Goal: Find specific fact: Find specific fact

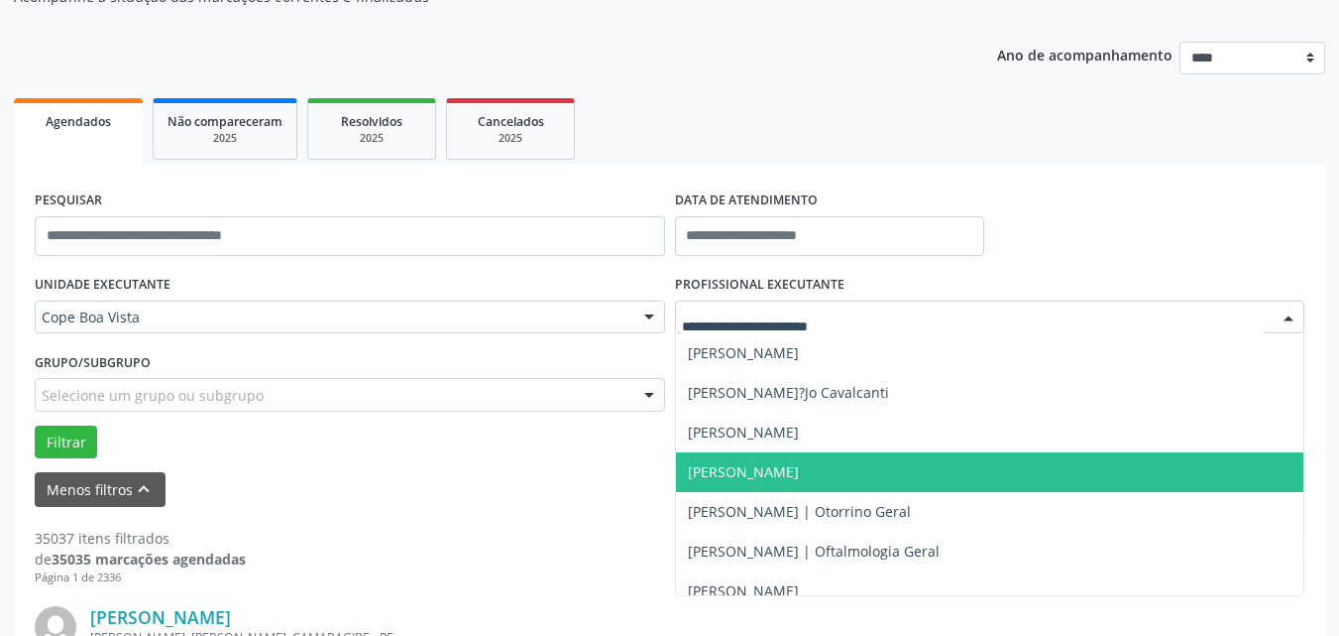
scroll to position [496, 0]
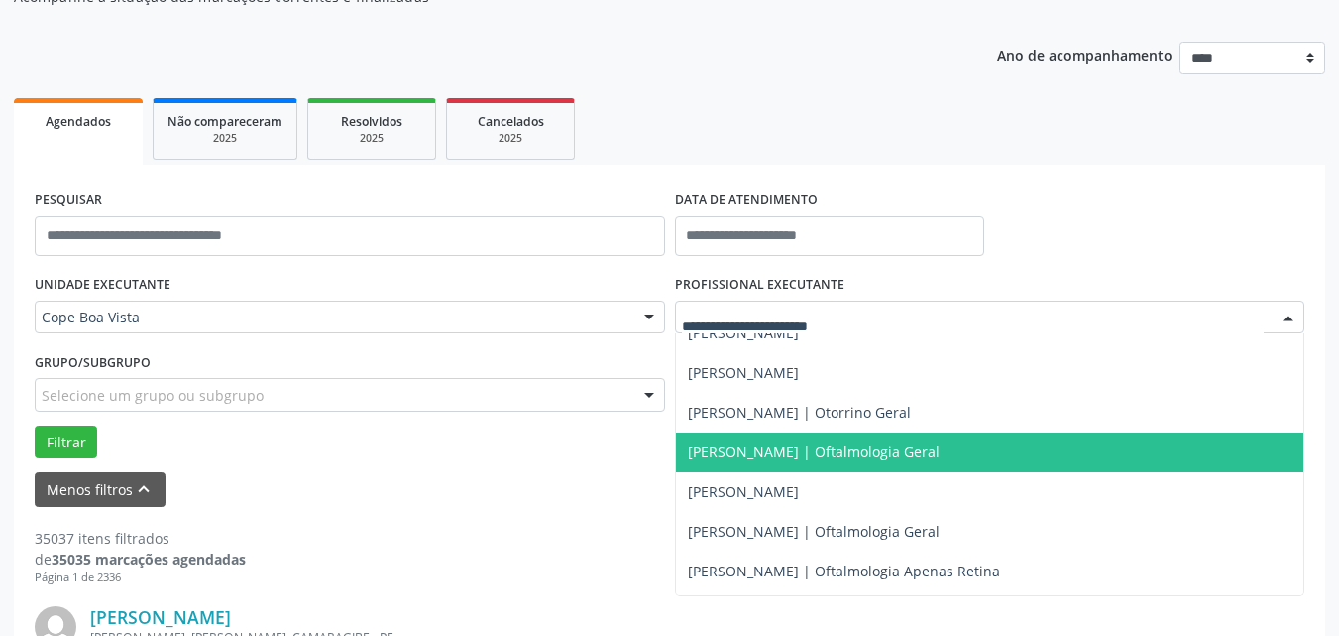
click at [758, 455] on span "[PERSON_NAME] | Oftalmologia Geral" at bounding box center [814, 451] width 252 height 19
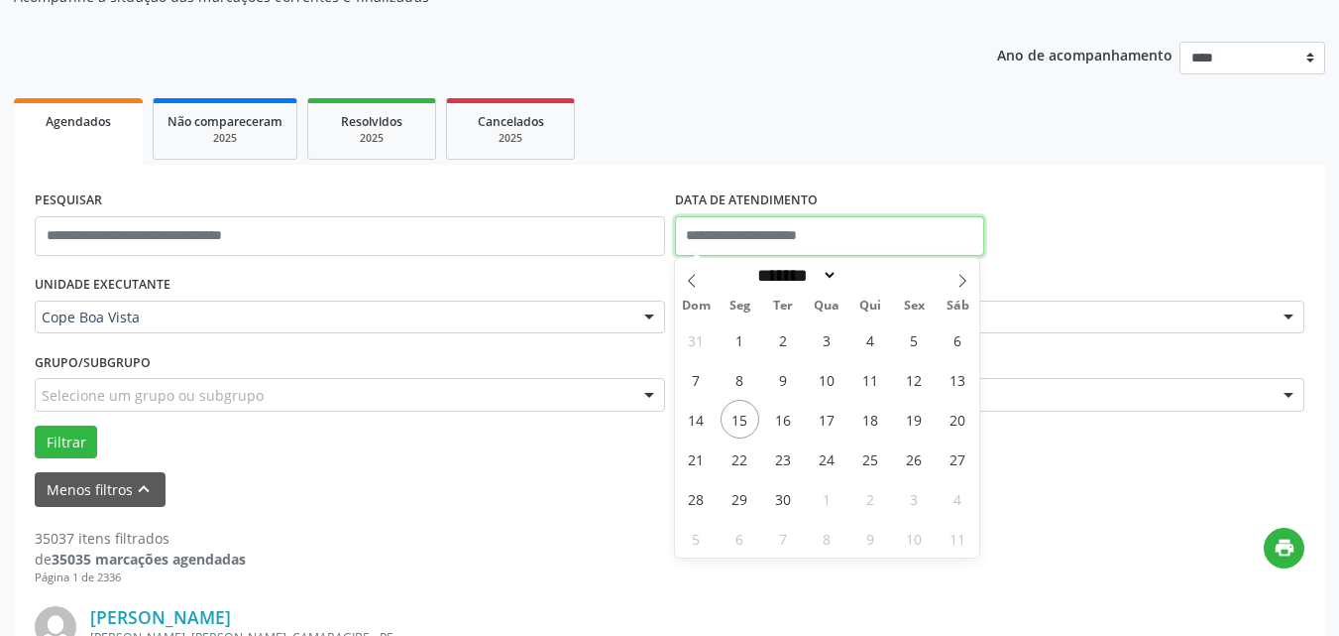
click at [759, 226] on input "text" at bounding box center [830, 236] width 310 height 40
click at [743, 414] on span "15" at bounding box center [740, 419] width 39 height 39
type input "**********"
click at [733, 420] on span "15" at bounding box center [740, 419] width 39 height 39
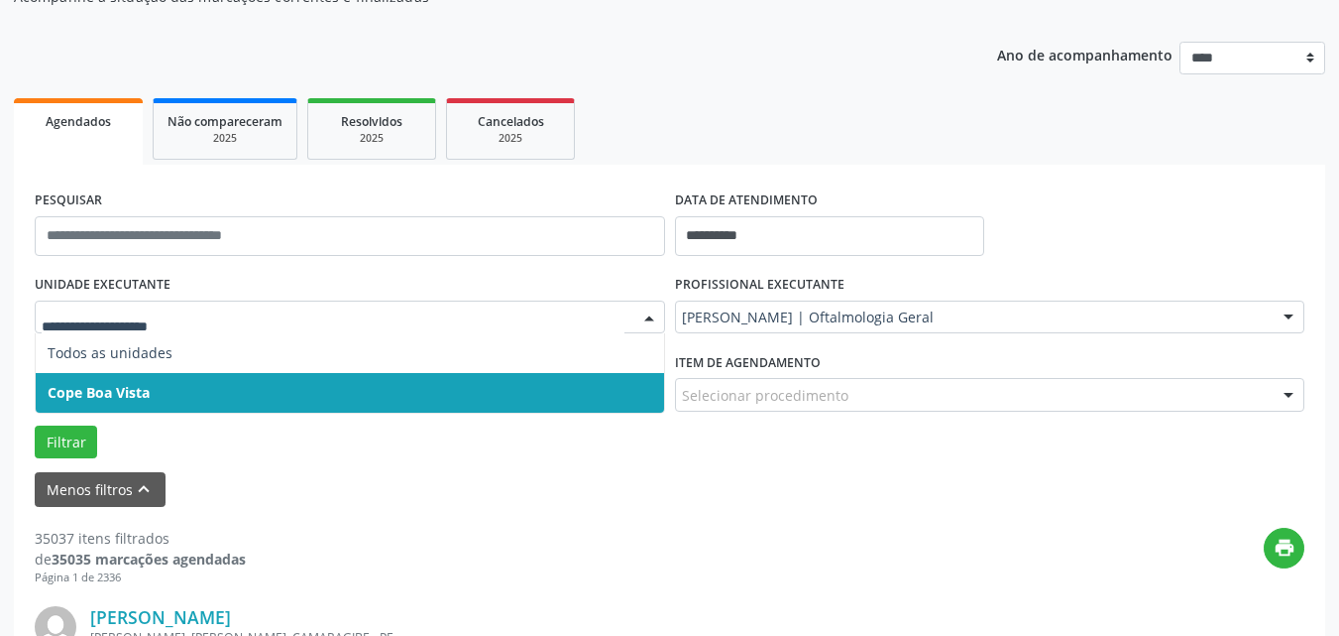
click at [147, 391] on span "Cope Boa Vista" at bounding box center [99, 392] width 102 height 19
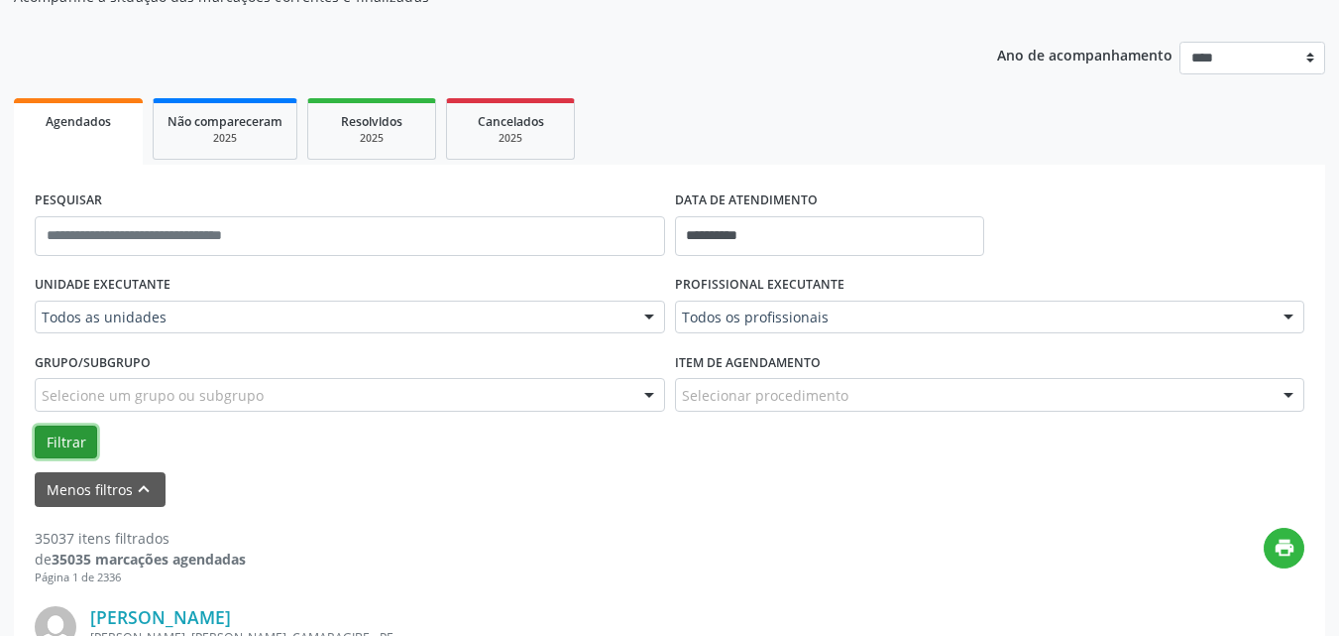
click at [92, 440] on button "Filtrar" at bounding box center [66, 442] width 62 height 34
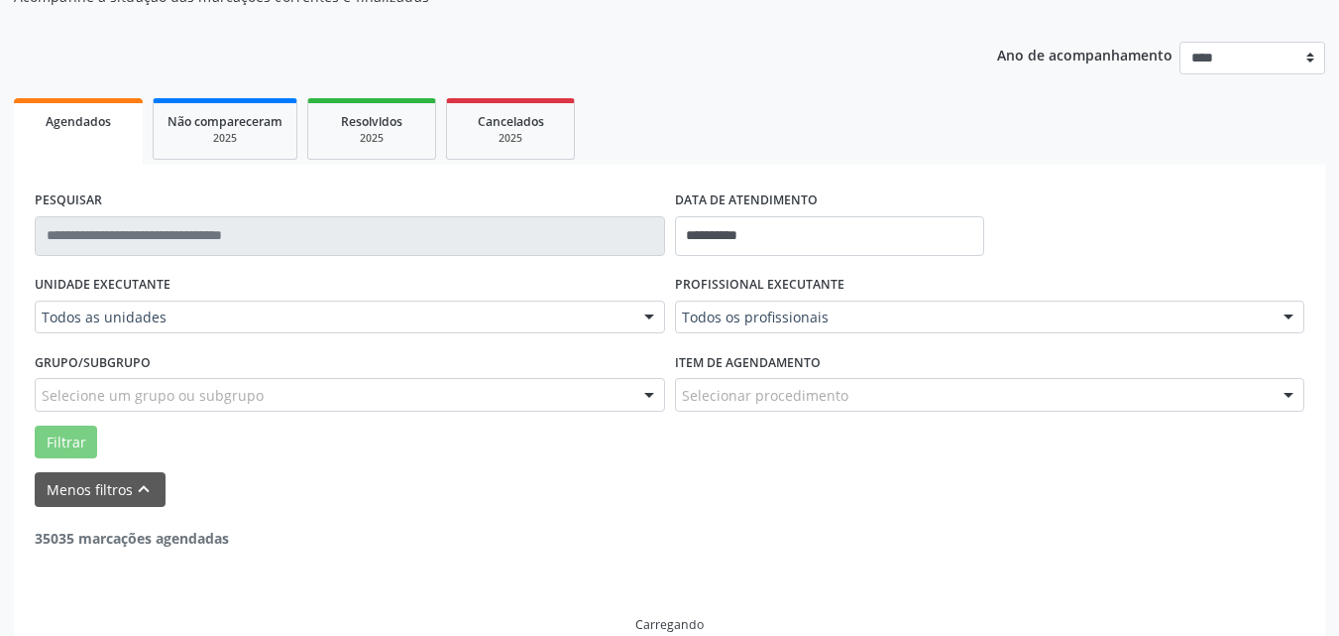
scroll to position [230, 0]
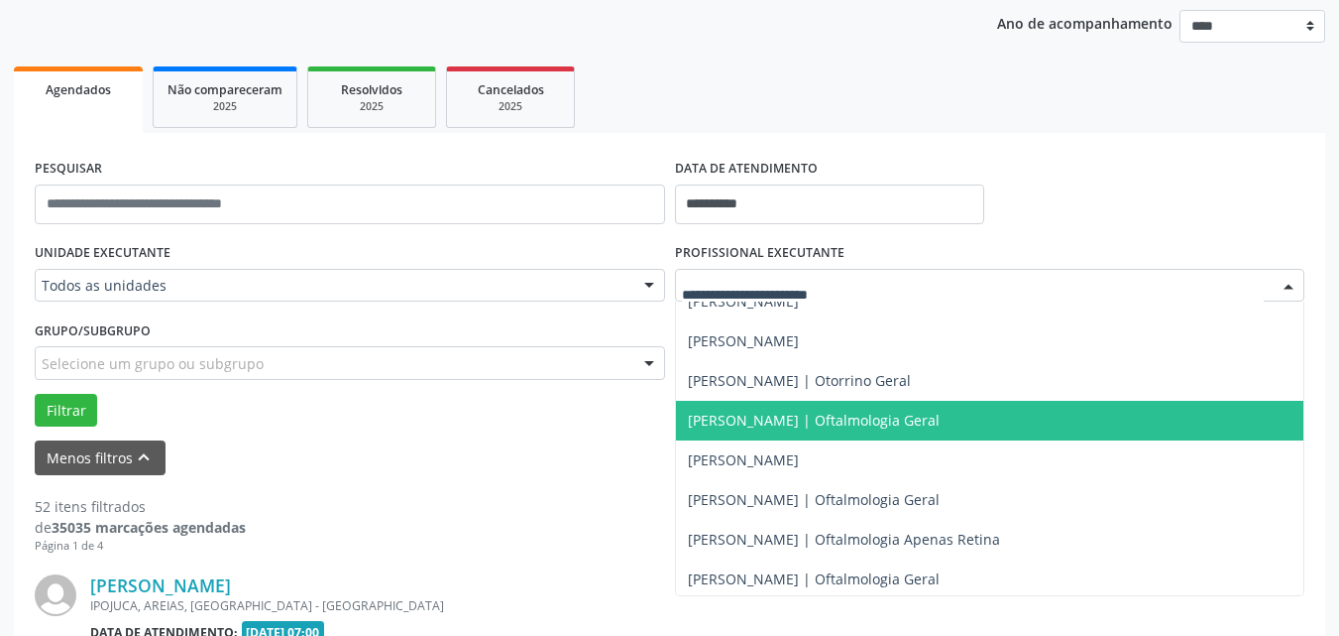
click at [754, 426] on span "[PERSON_NAME] | Oftalmologia Geral" at bounding box center [814, 419] width 252 height 19
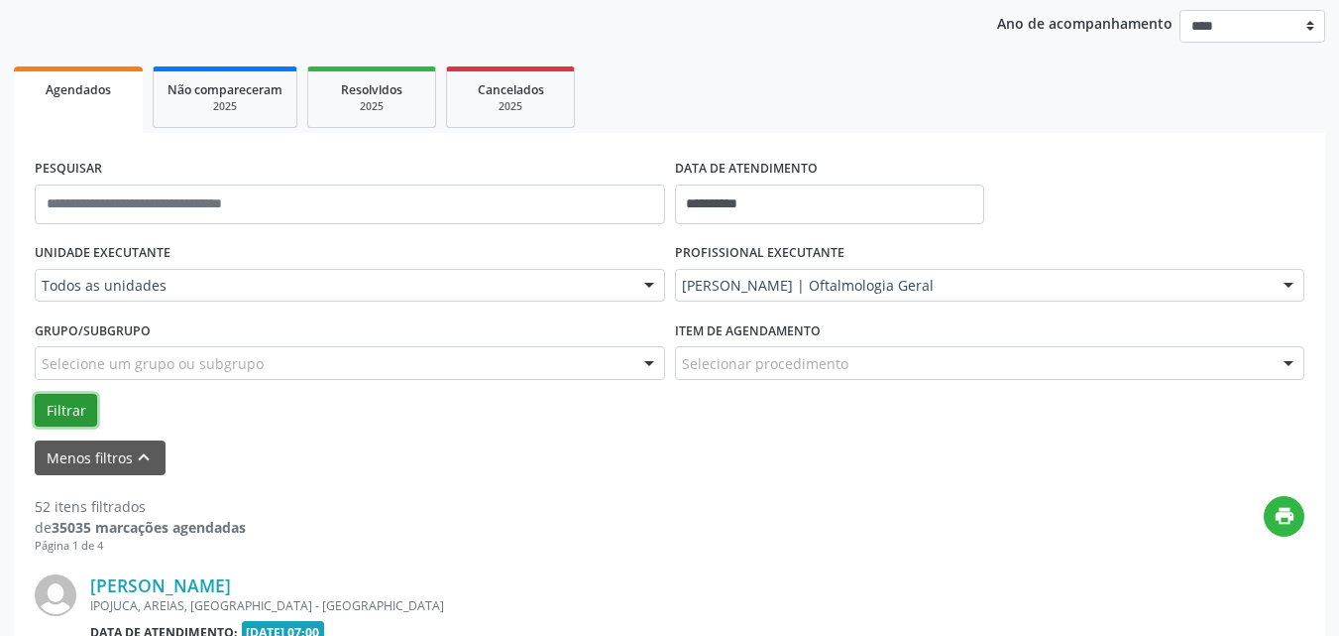
click at [66, 410] on button "Filtrar" at bounding box center [66, 411] width 62 height 34
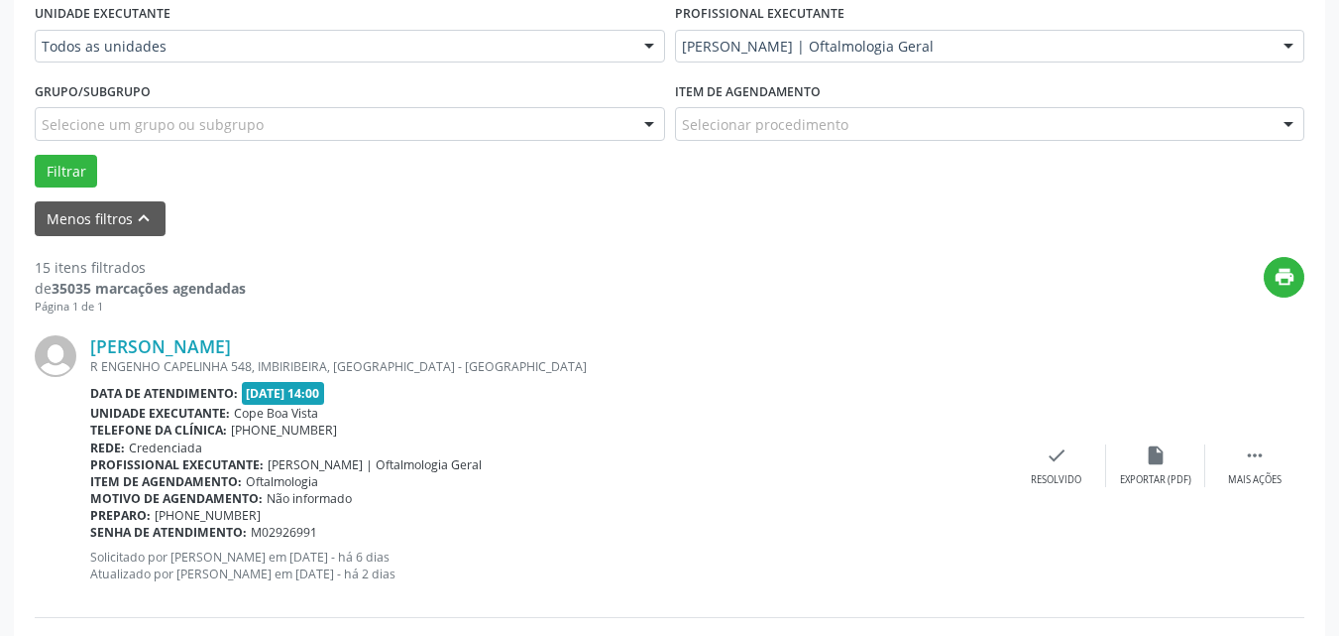
scroll to position [0, 0]
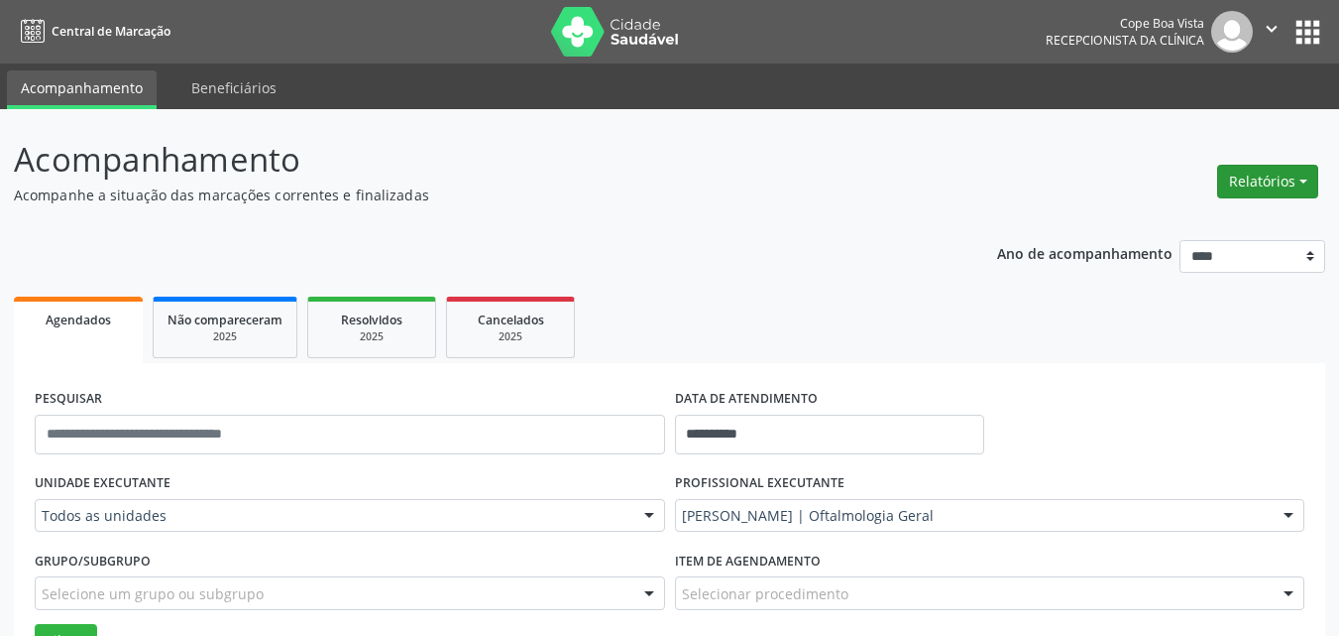
click at [1272, 177] on button "Relatórios" at bounding box center [1268, 182] width 101 height 34
click at [1192, 224] on link "Agendamentos" at bounding box center [1212, 224] width 213 height 28
select select "*"
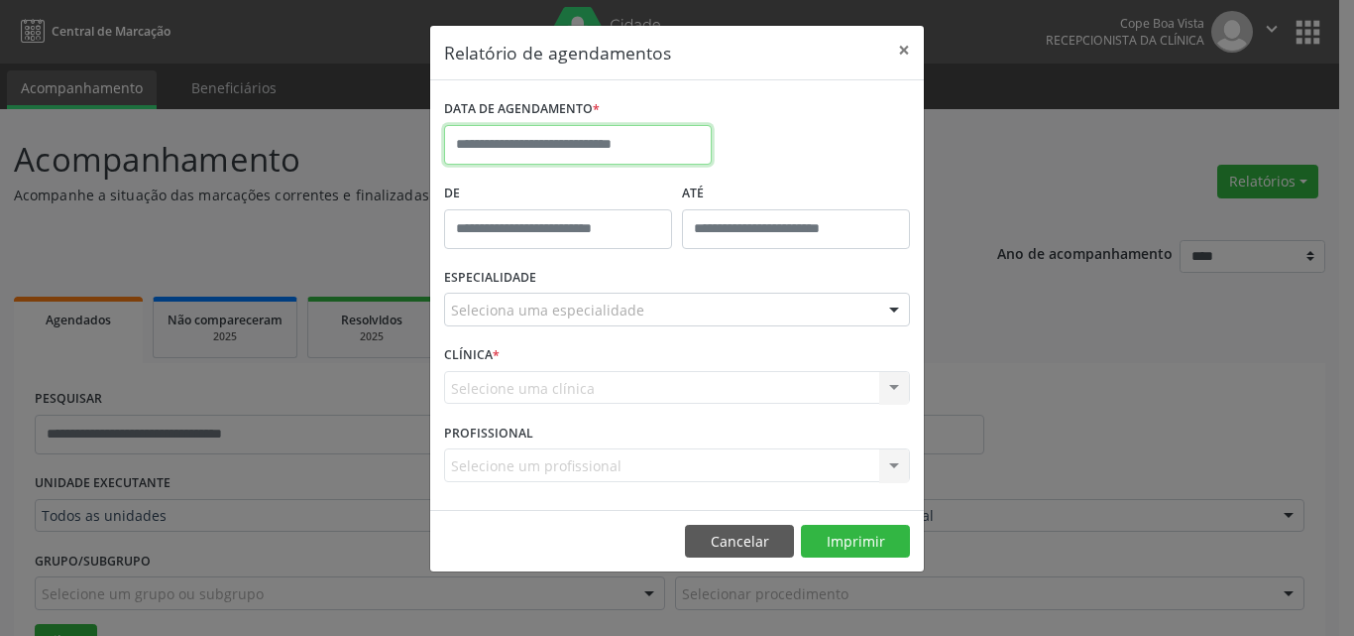
click at [542, 160] on input "text" at bounding box center [578, 145] width 268 height 40
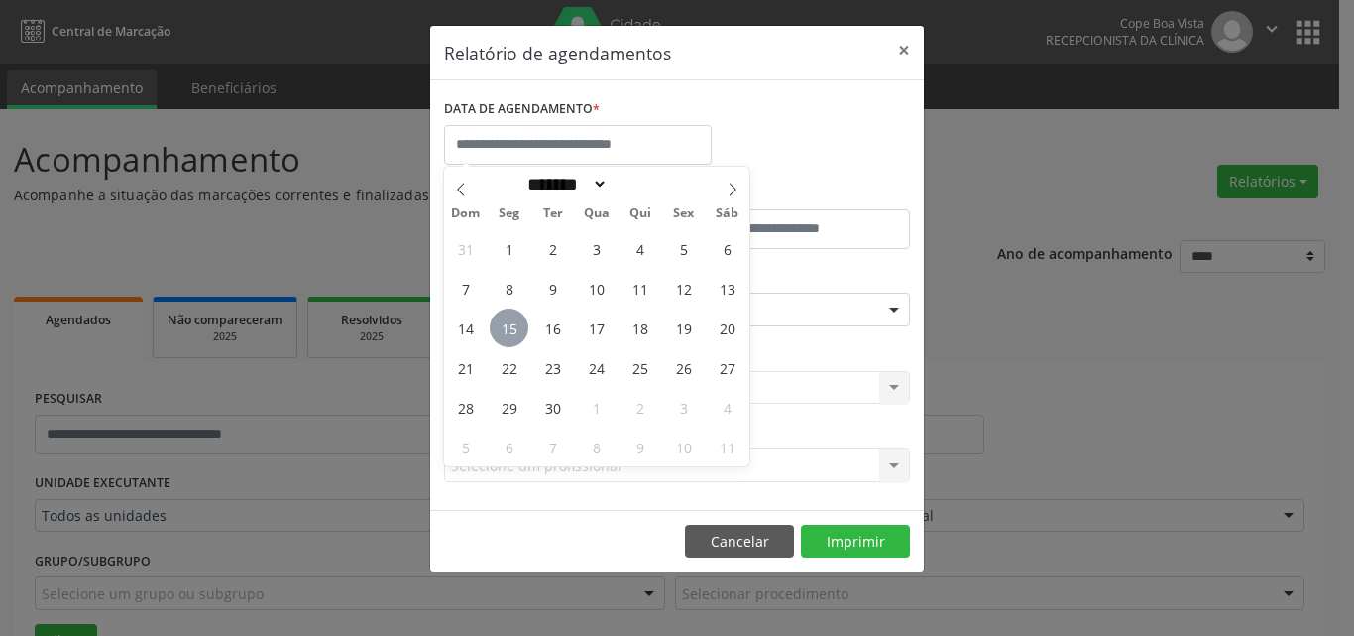
click at [505, 322] on span "15" at bounding box center [509, 327] width 39 height 39
type input "**********"
click at [507, 321] on span "15" at bounding box center [509, 327] width 39 height 39
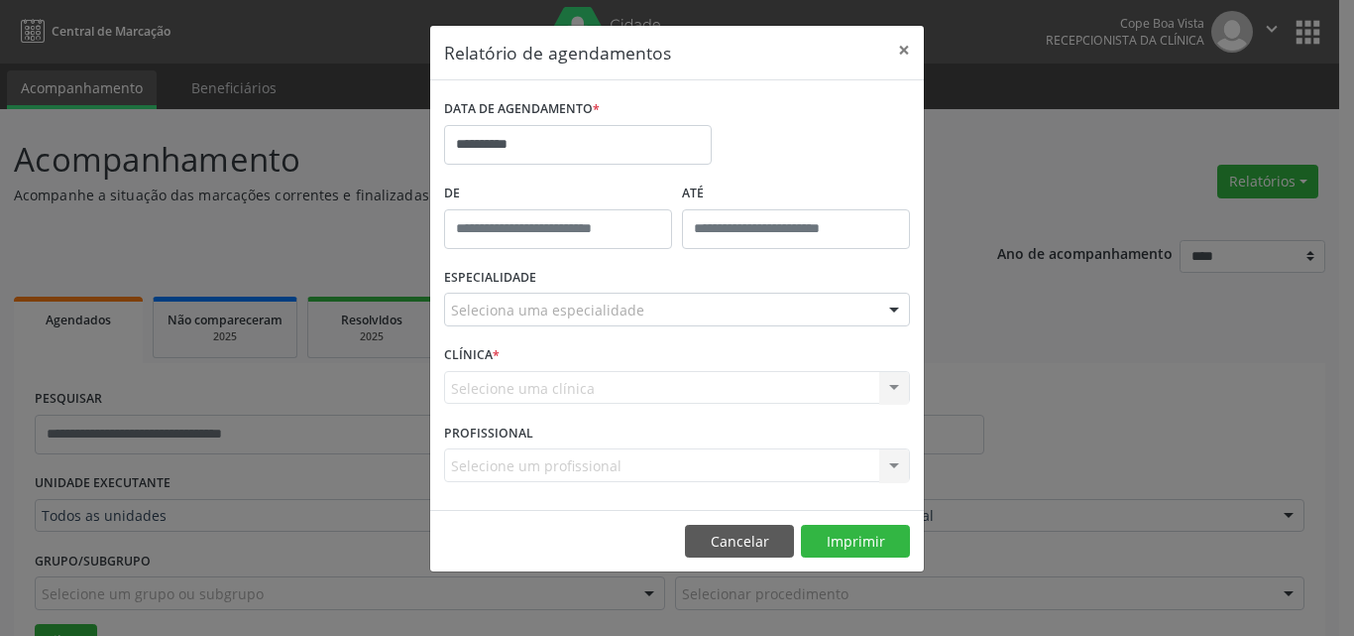
click at [591, 294] on div "Seleciona uma especialidade" at bounding box center [677, 309] width 466 height 34
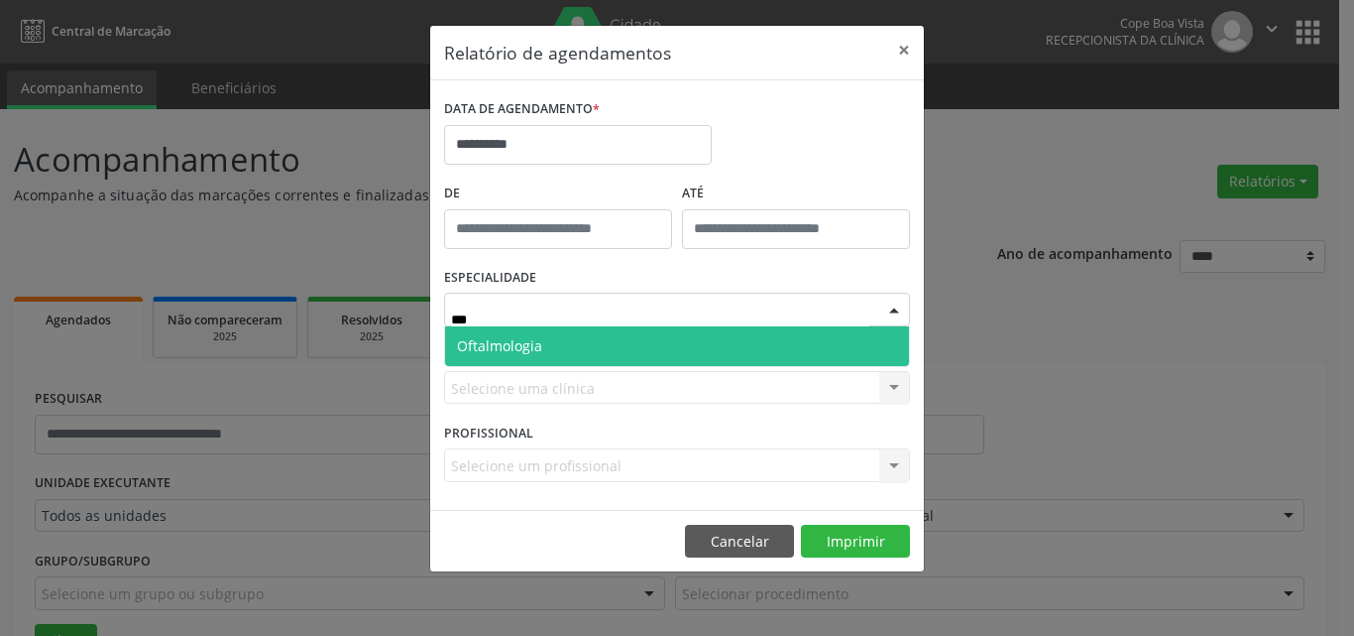
type input "****"
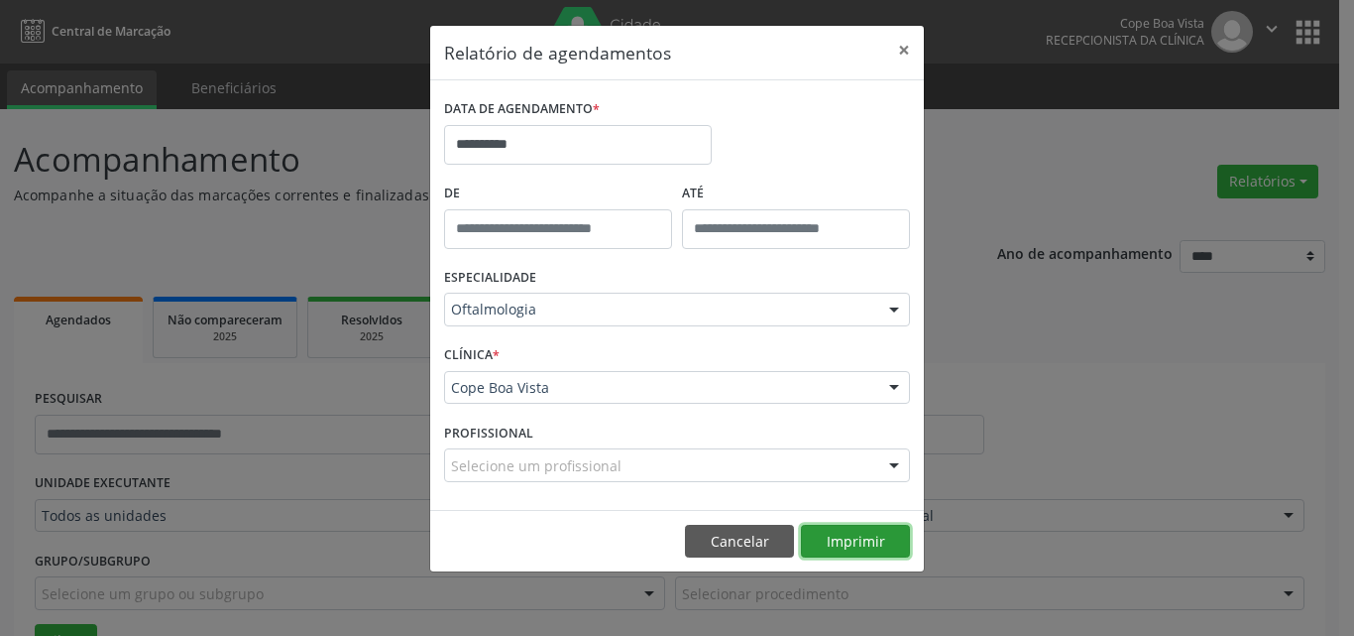
click at [853, 553] on button "Imprimir" at bounding box center [855, 541] width 109 height 34
click at [763, 547] on button "Cancelar" at bounding box center [739, 541] width 109 height 34
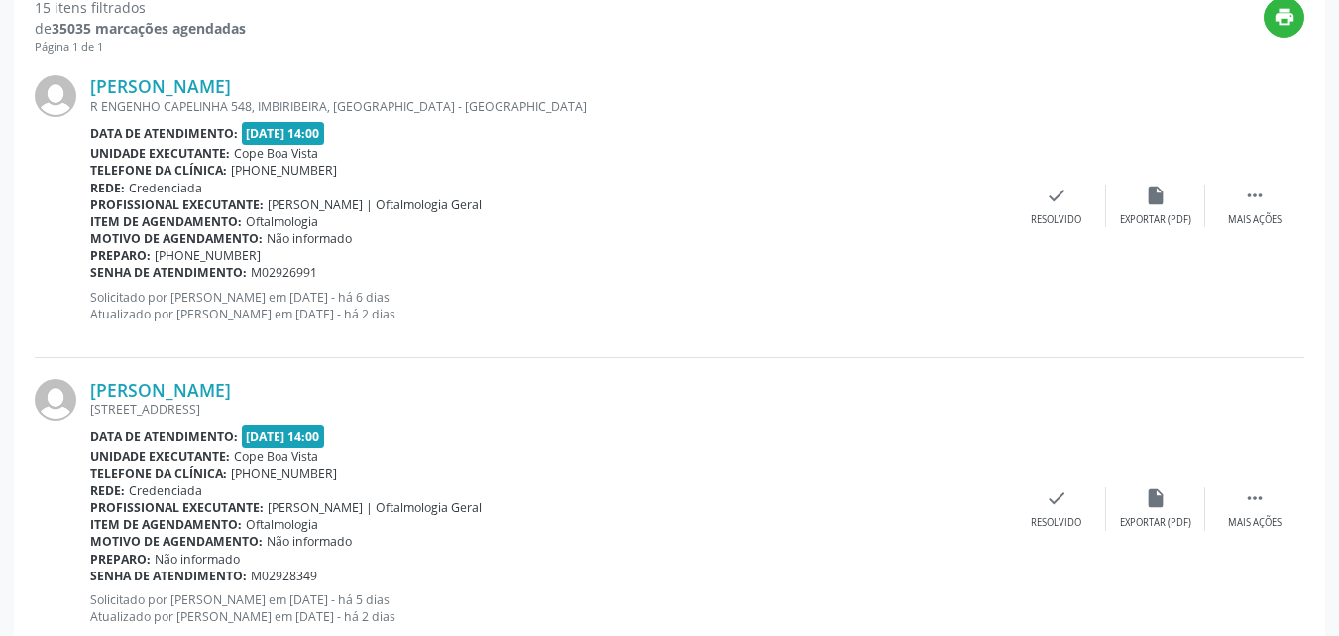
scroll to position [694, 0]
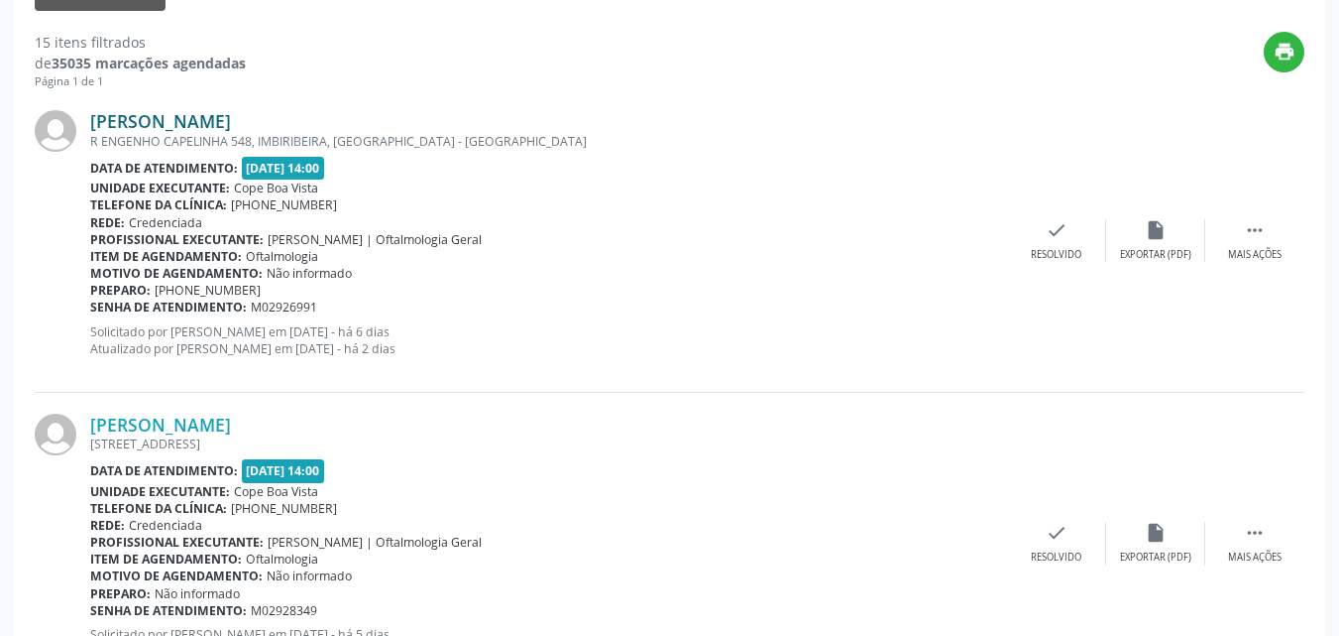
click at [156, 114] on link "[PERSON_NAME]" at bounding box center [160, 121] width 141 height 22
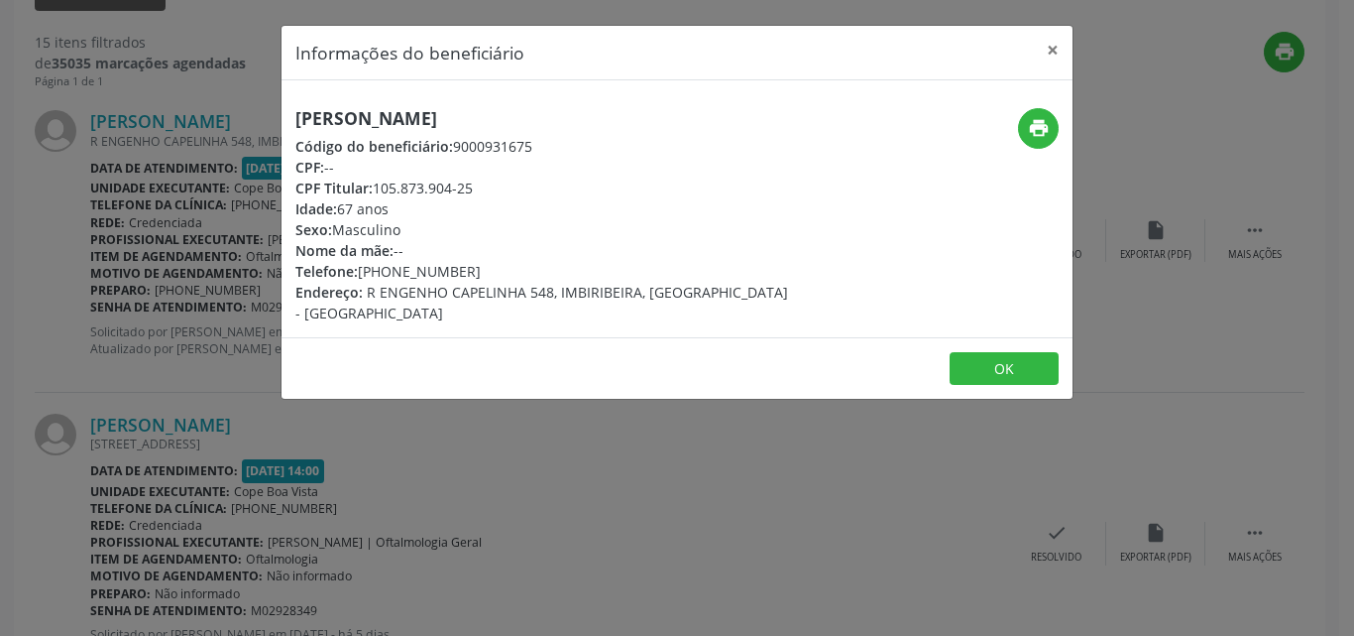
drag, startPoint x: 379, startPoint y: 187, endPoint x: 493, endPoint y: 185, distance: 114.0
click at [493, 185] on div "CPF Titular: 105.873.904-25" at bounding box center [545, 187] width 500 height 21
copy div "105.873.904-25"
click at [194, 357] on div "Informações do beneficiário × [PERSON_NAME] Código do beneficiário: 9000931675 …" at bounding box center [677, 318] width 1354 height 636
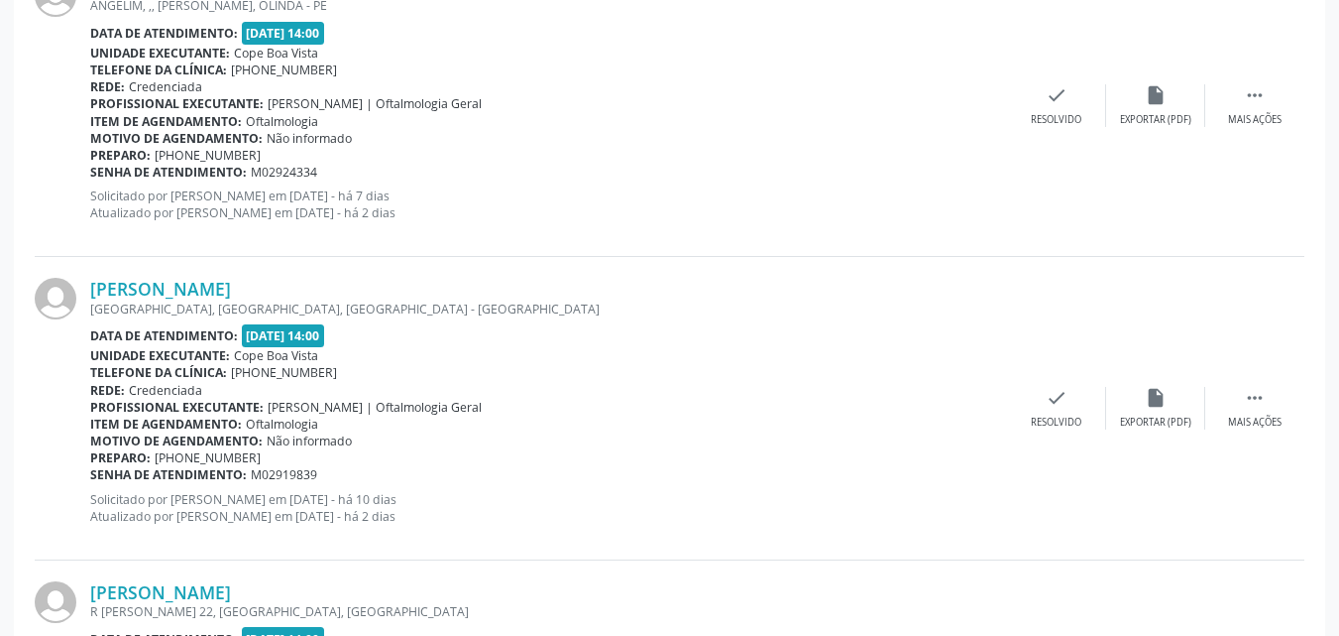
scroll to position [3535, 0]
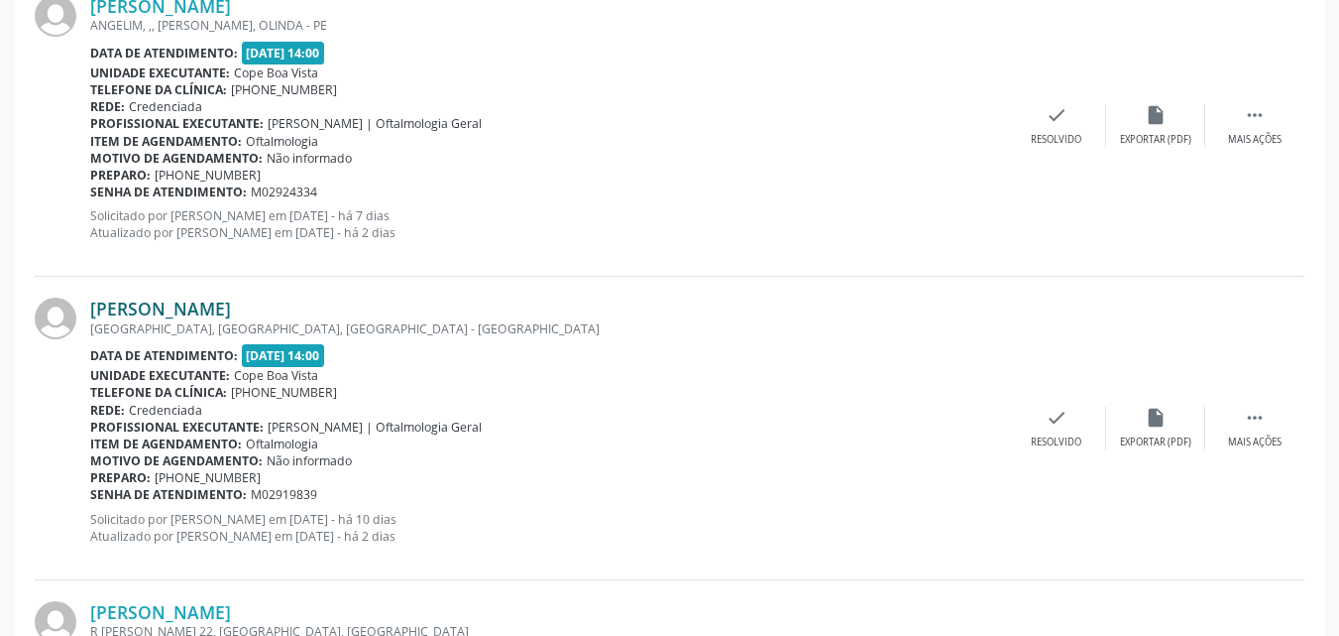
click at [199, 316] on link "[PERSON_NAME]" at bounding box center [160, 308] width 141 height 22
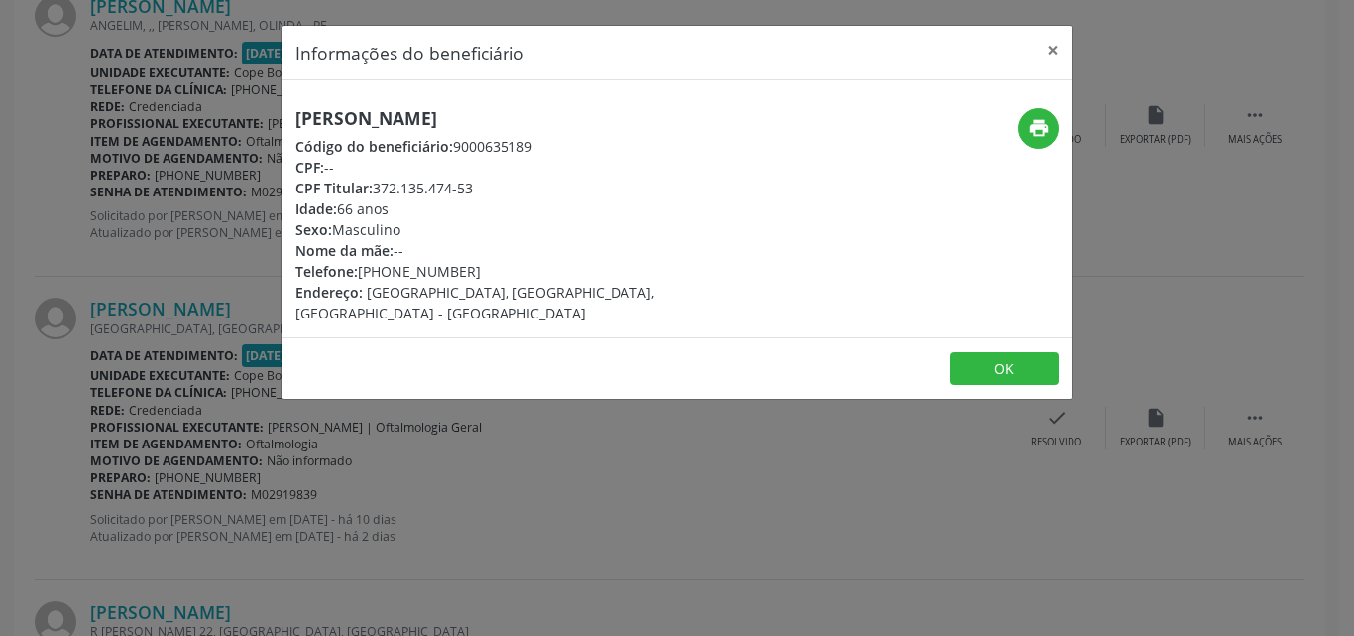
drag, startPoint x: 384, startPoint y: 190, endPoint x: 479, endPoint y: 187, distance: 95.2
click at [479, 187] on div "CPF Titular: 372.135.474-53" at bounding box center [545, 187] width 500 height 21
copy div "372.135.474-53"
click at [1054, 47] on button "×" at bounding box center [1053, 50] width 40 height 49
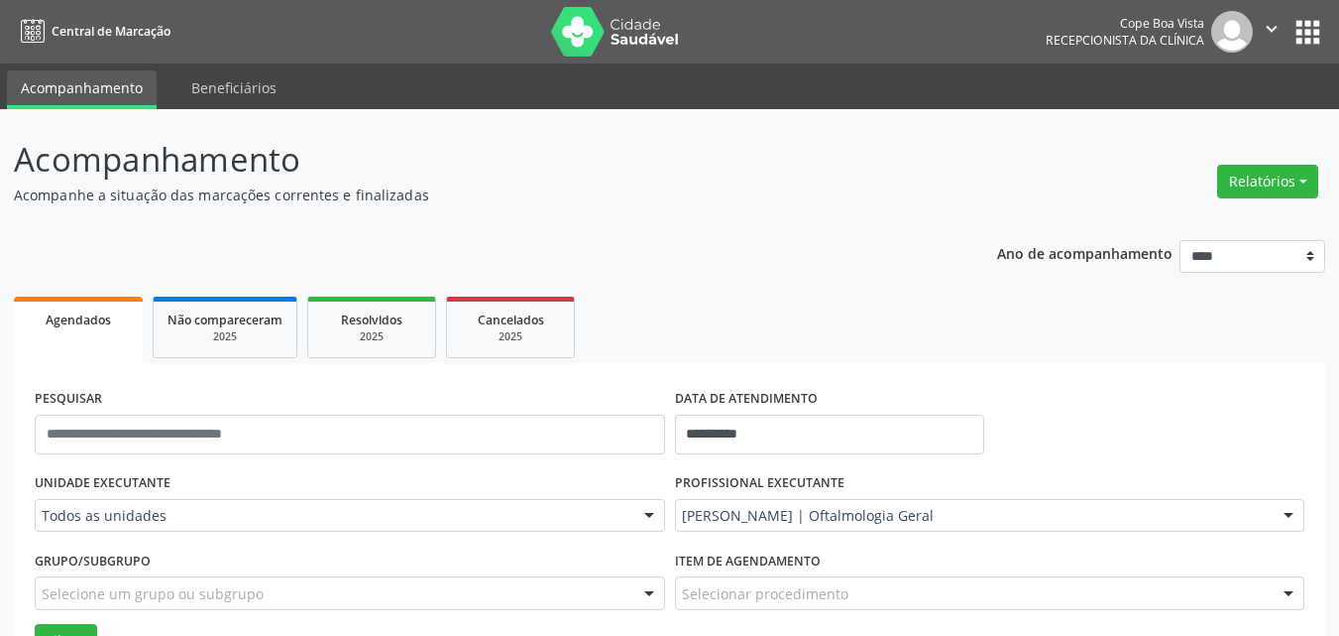
scroll to position [1710, 0]
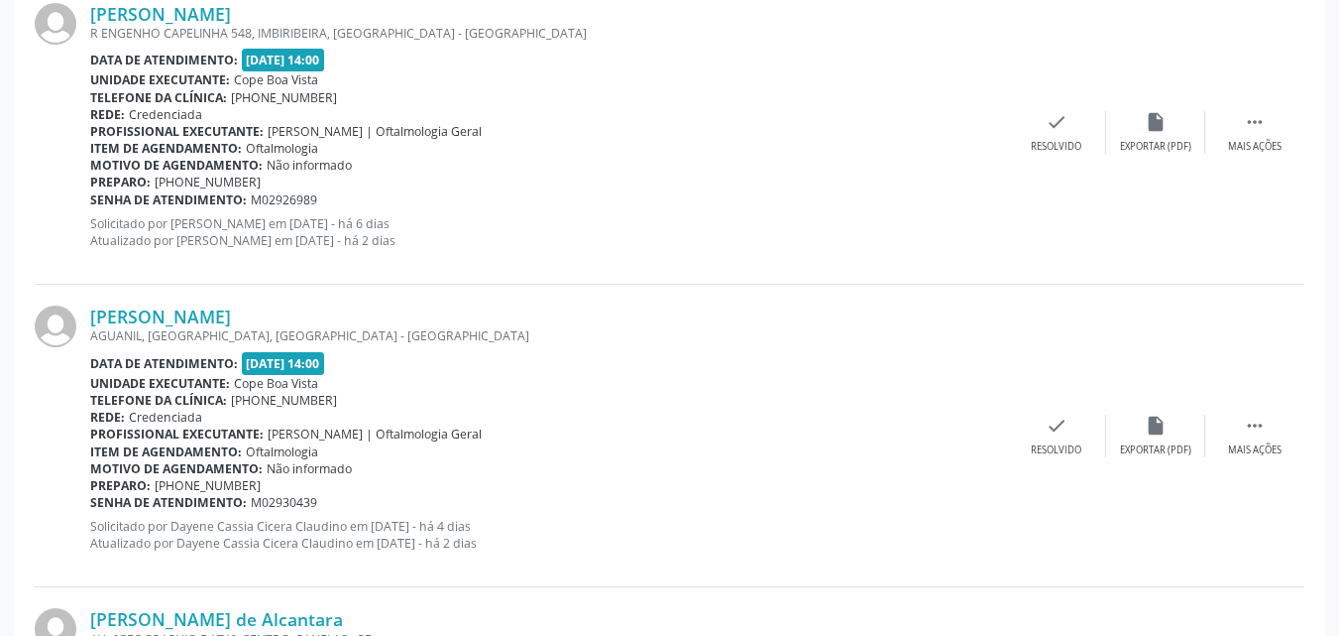
click at [58, 325] on img at bounding box center [56, 326] width 42 height 42
click at [182, 323] on link "[PERSON_NAME]" at bounding box center [160, 316] width 141 height 22
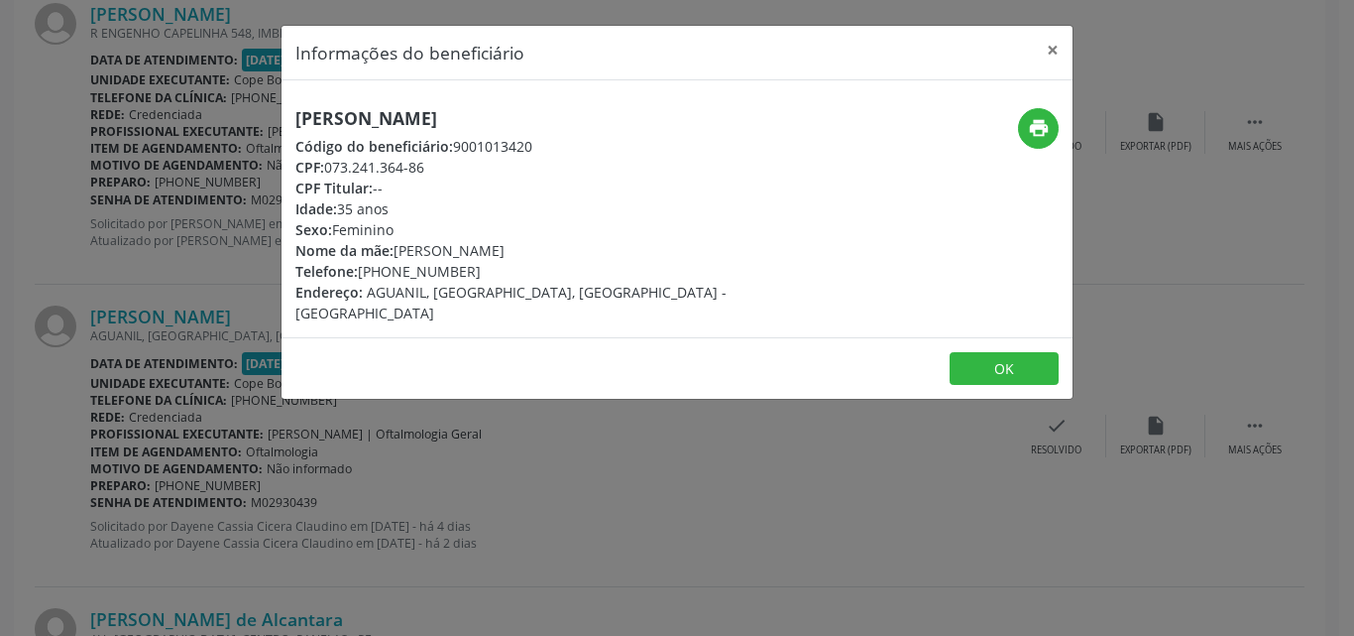
drag, startPoint x: 326, startPoint y: 169, endPoint x: 424, endPoint y: 178, distance: 98.7
click at [424, 178] on div "[PERSON_NAME] Código do beneficiário: 9001013420 CPF: 073.241.364-86 CPF Titula…" at bounding box center [545, 215] width 500 height 215
click at [424, 178] on div "CPF Titular: --" at bounding box center [545, 187] width 500 height 21
click at [416, 172] on div "CPF: 073.241.364-86" at bounding box center [545, 167] width 500 height 21
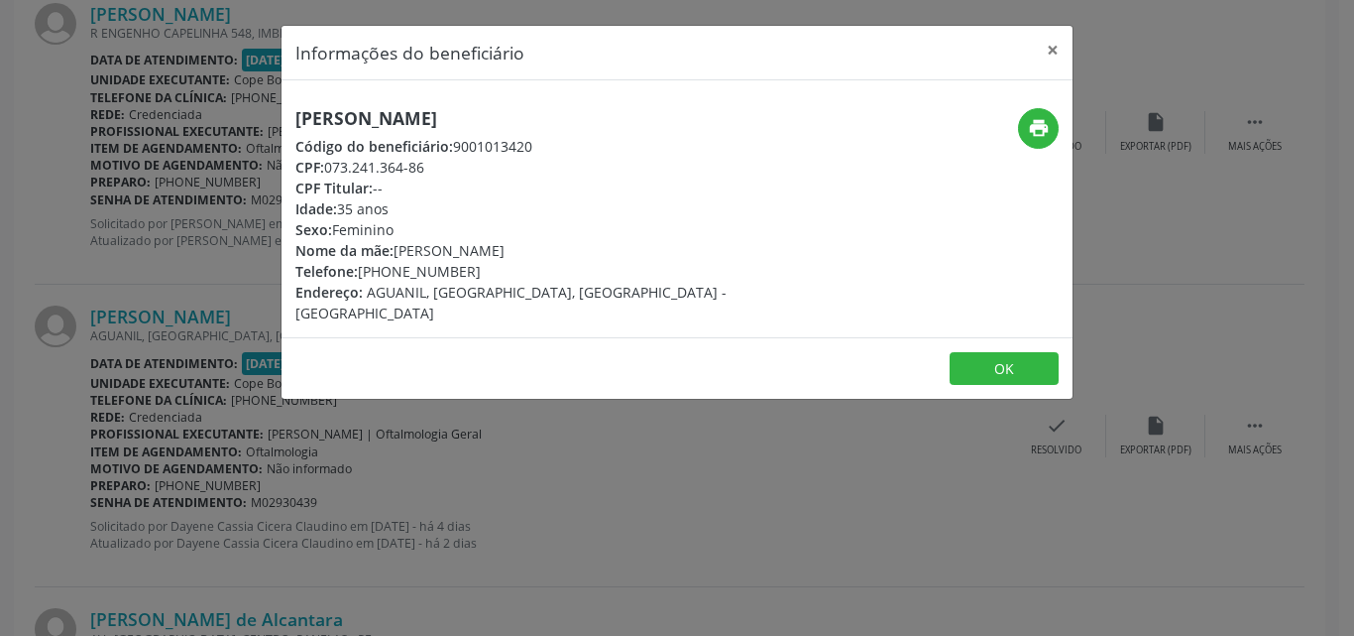
drag, startPoint x: 326, startPoint y: 166, endPoint x: 436, endPoint y: 166, distance: 110.1
click at [436, 166] on div "CPF: 073.241.364-86" at bounding box center [545, 167] width 500 height 21
copy div "073.241.364-86"
click at [1051, 50] on button "×" at bounding box center [1053, 50] width 40 height 49
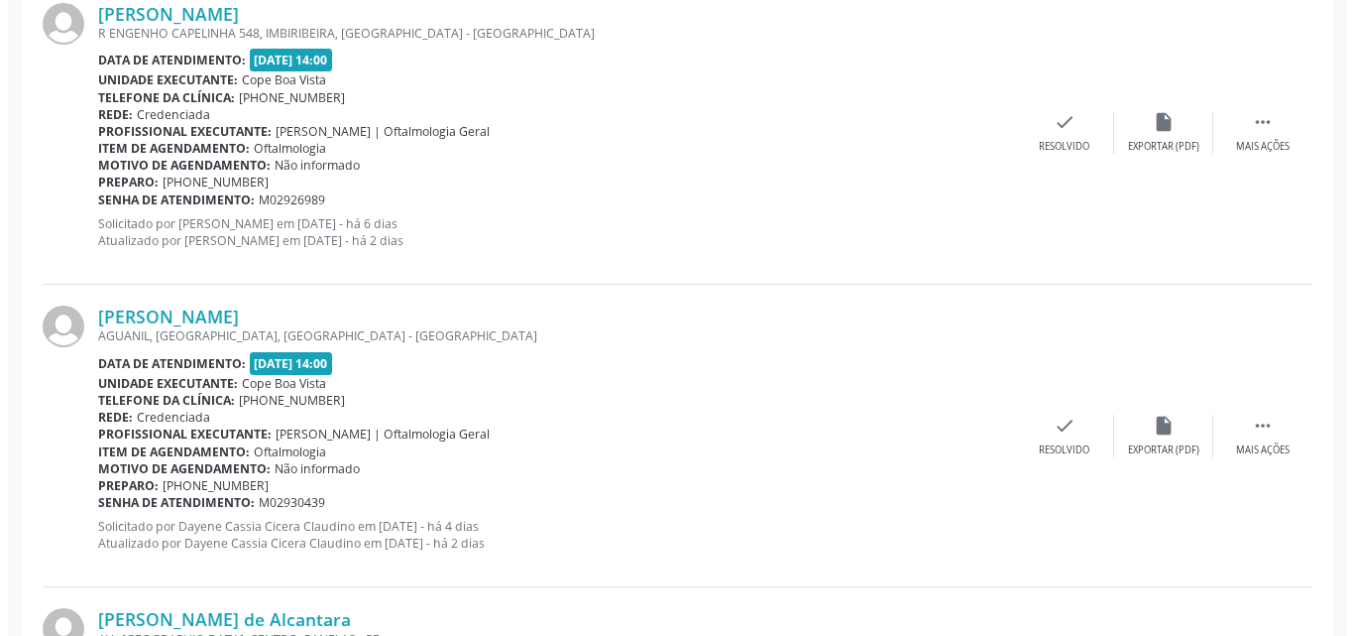
scroll to position [2921, 0]
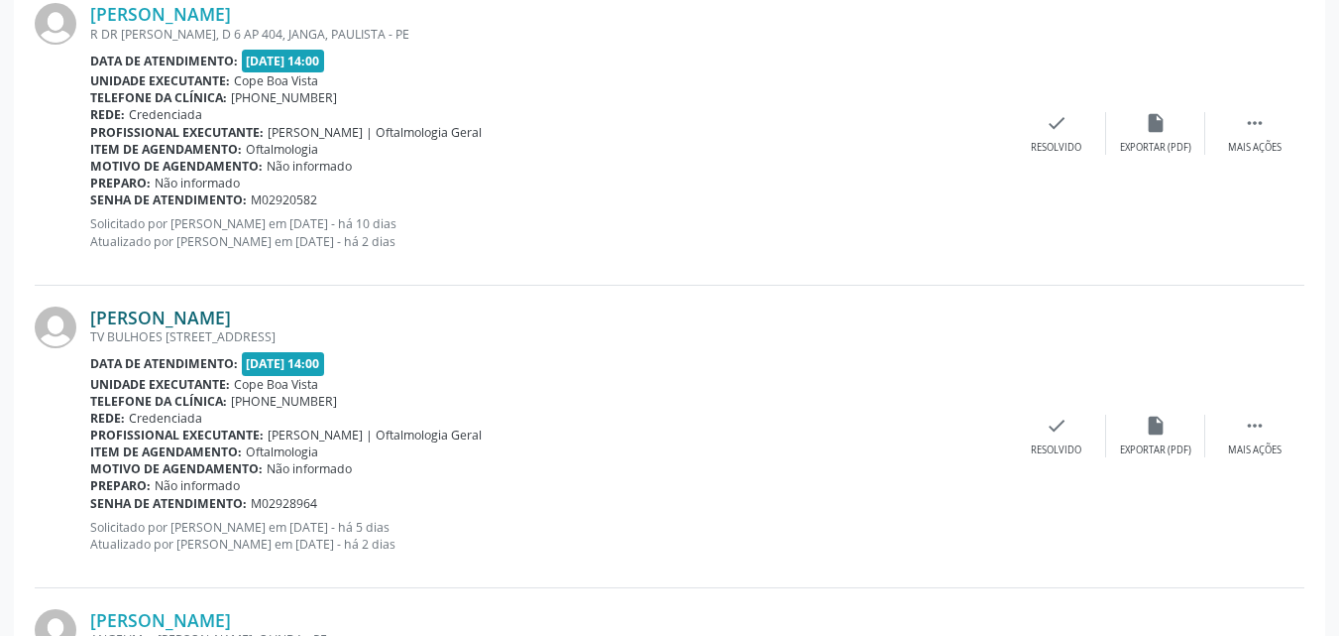
click at [219, 324] on link "[PERSON_NAME]" at bounding box center [160, 317] width 141 height 22
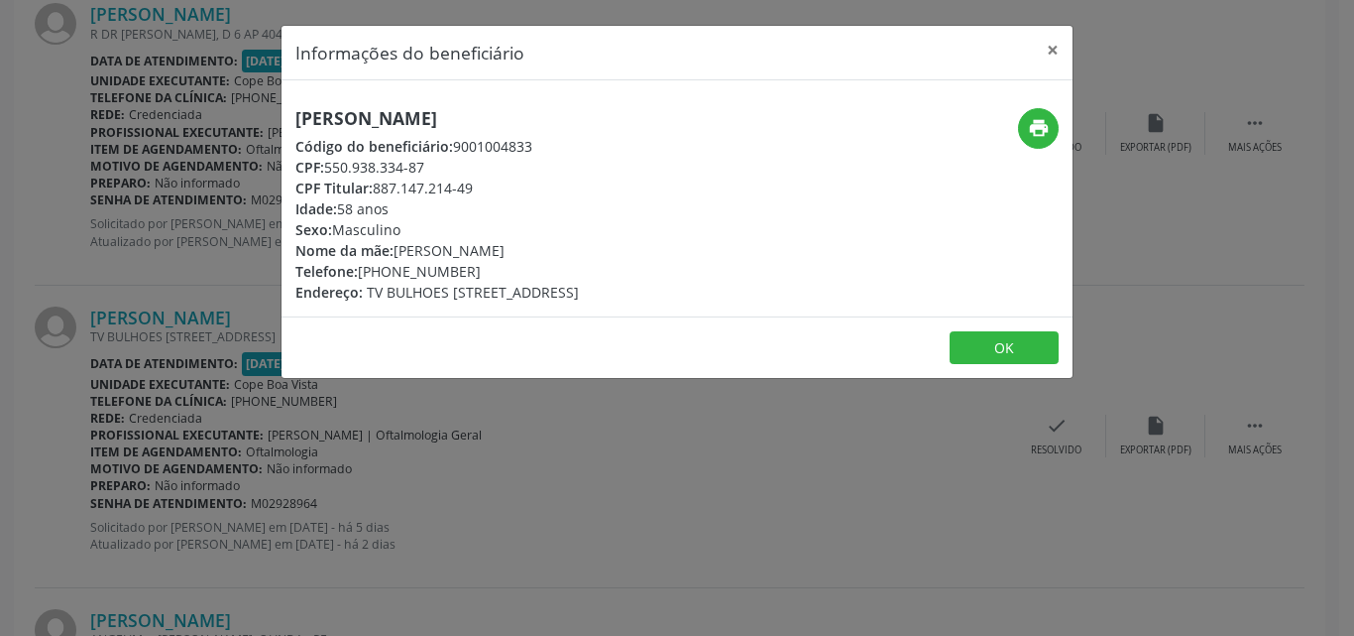
drag, startPoint x: 327, startPoint y: 165, endPoint x: 438, endPoint y: 163, distance: 111.1
click at [438, 163] on div "CPF: 550.938.334-87" at bounding box center [437, 167] width 284 height 21
copy div "550.938.334-87"
